Goal: Navigation & Orientation: Find specific page/section

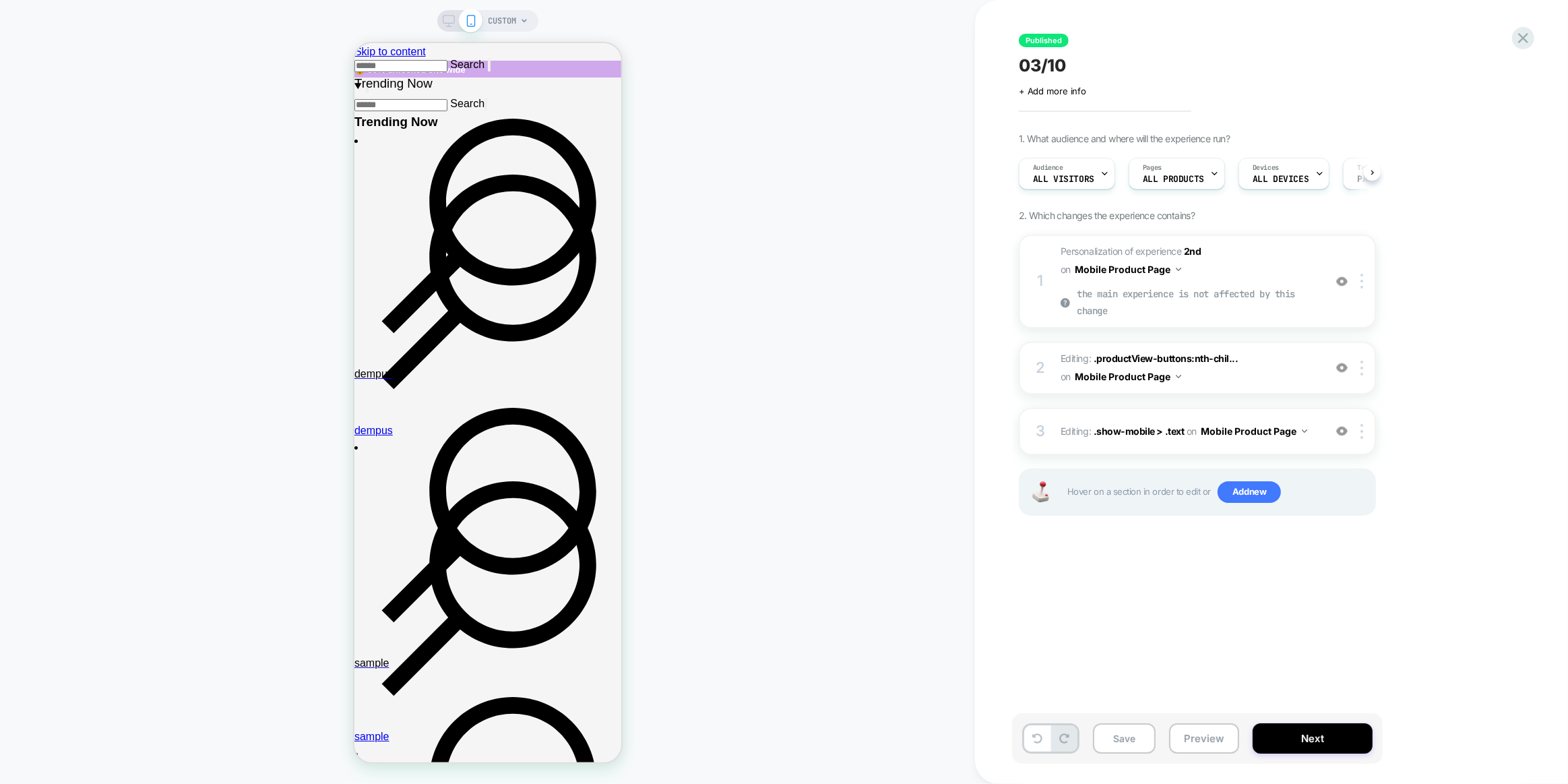
scroll to position [0, 1]
click at [1515, 36] on icon at bounding box center [1523, 37] width 18 height 18
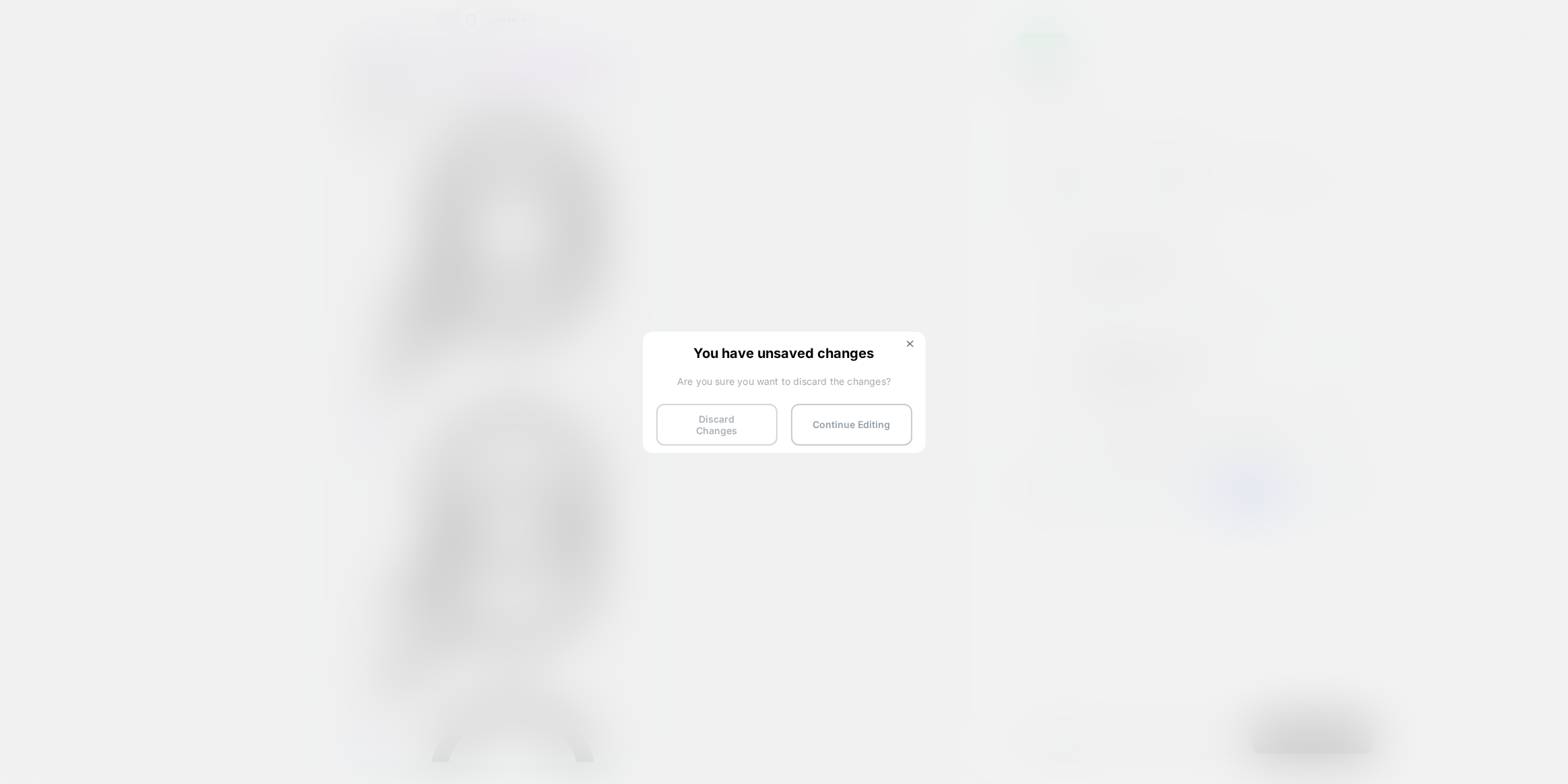
click at [748, 429] on button "Discard Changes" at bounding box center [716, 424] width 121 height 42
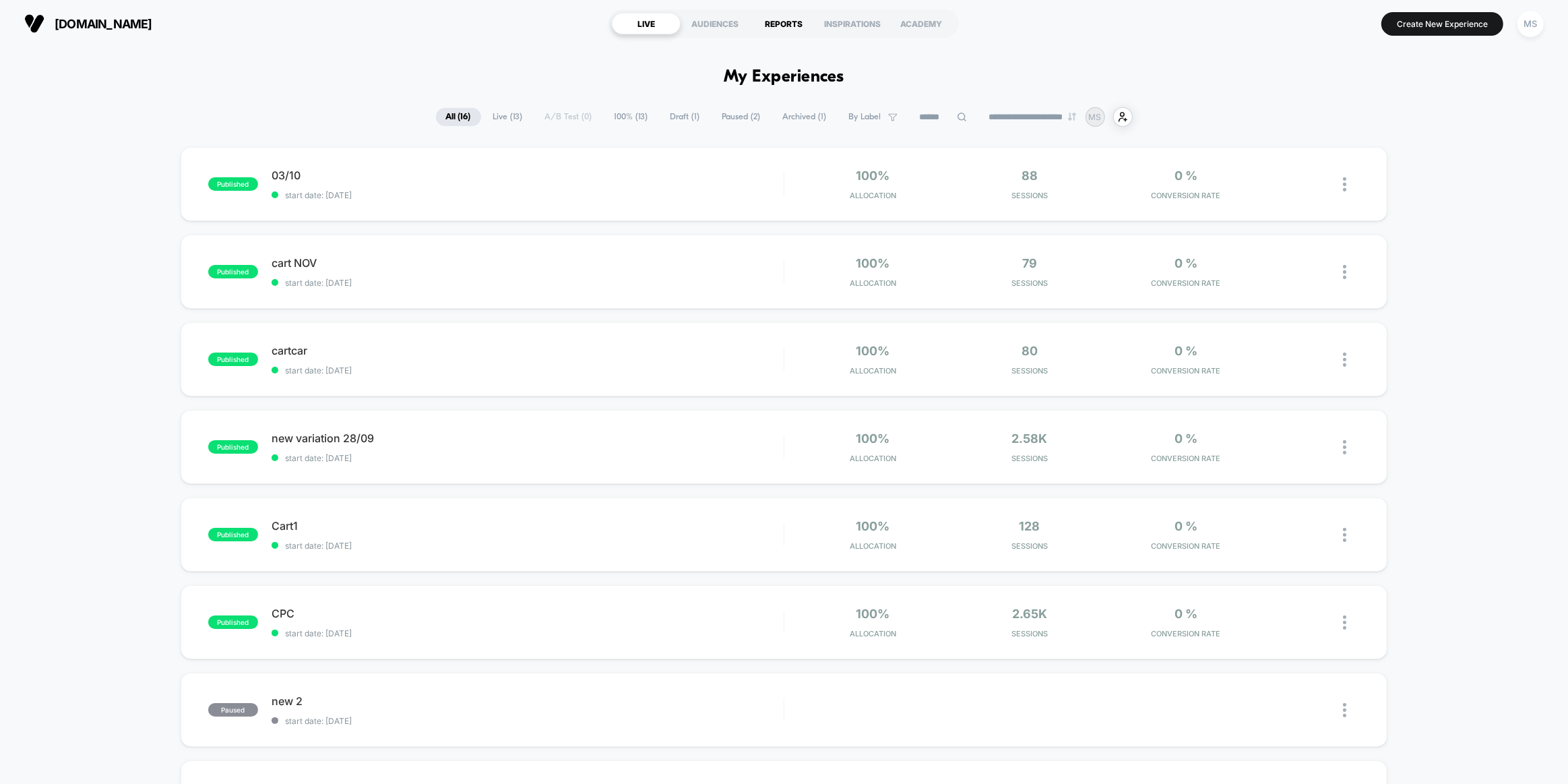
click at [777, 25] on div "REPORTS" at bounding box center [783, 23] width 69 height 21
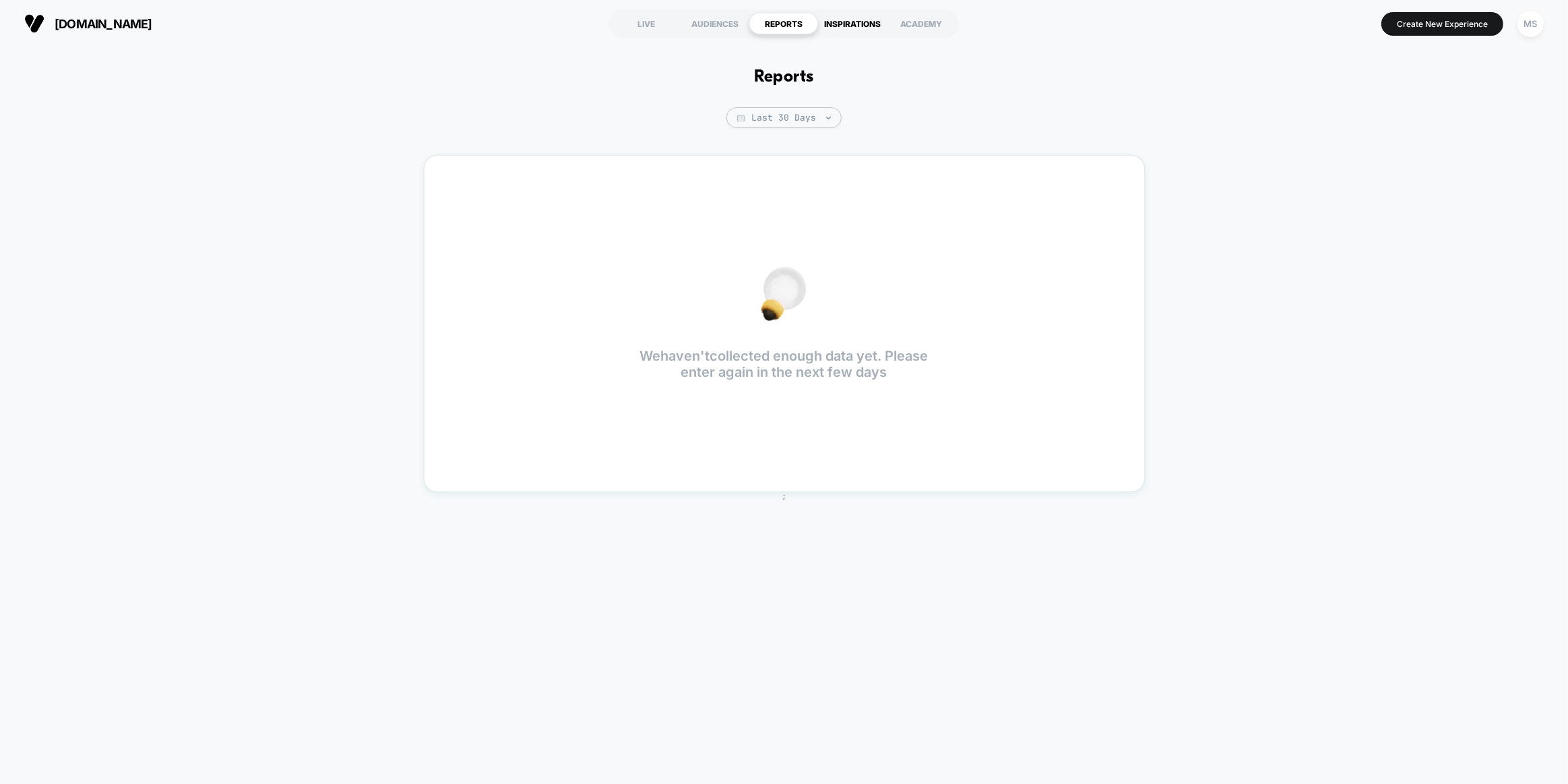
click at [849, 23] on div "INSPIRATIONS" at bounding box center [852, 23] width 69 height 21
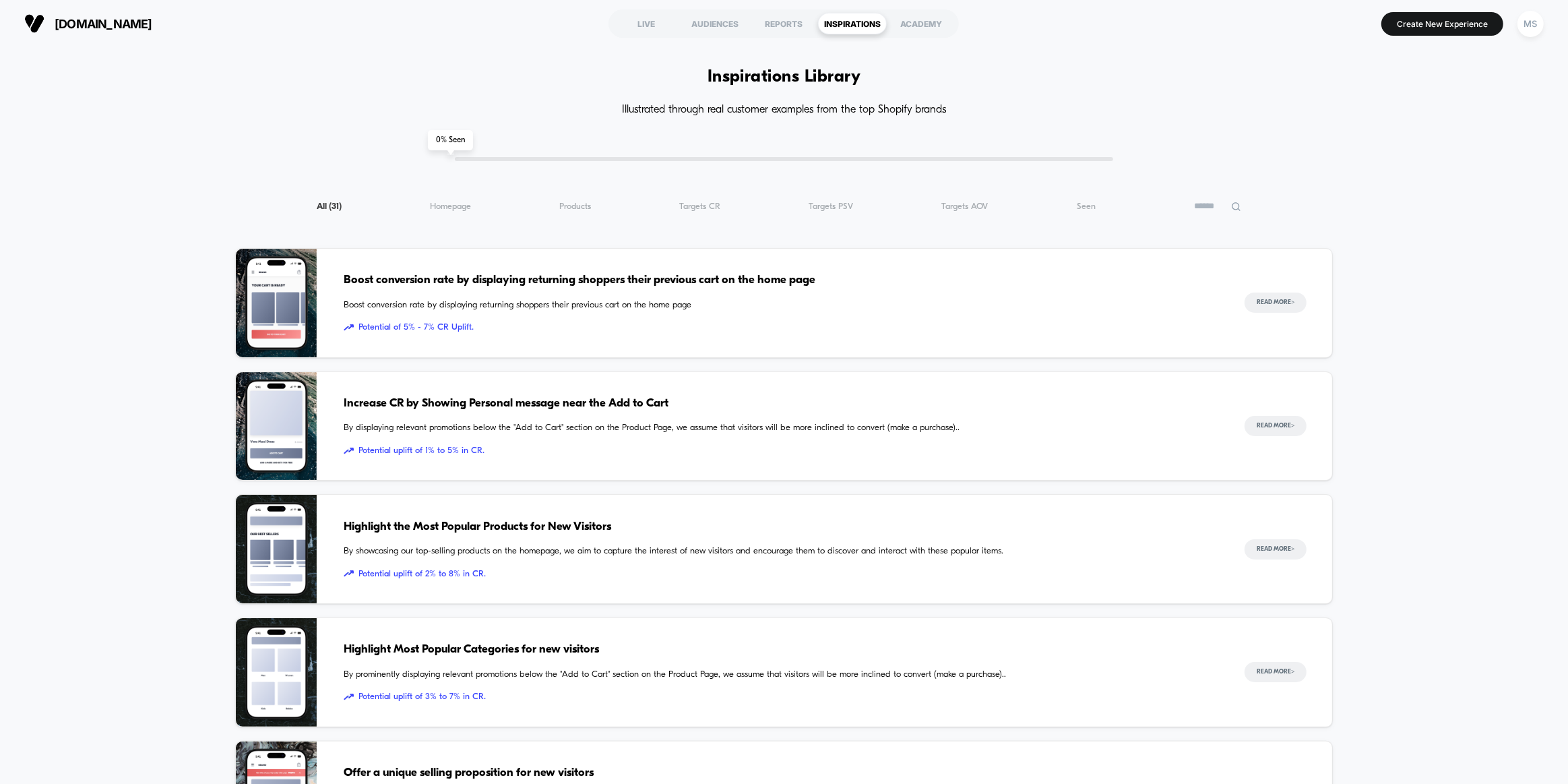
drag, startPoint x: 156, startPoint y: 306, endPoint x: 76, endPoint y: -74, distance: 388.3
